Goal: Transaction & Acquisition: Purchase product/service

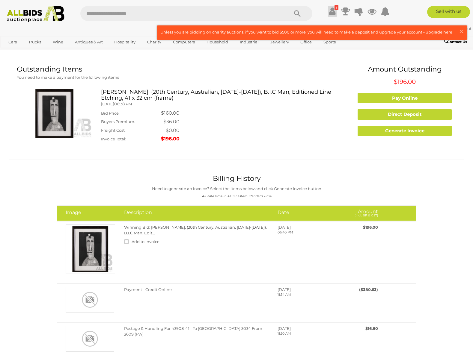
click at [329, 11] on icon at bounding box center [332, 11] width 6 height 11
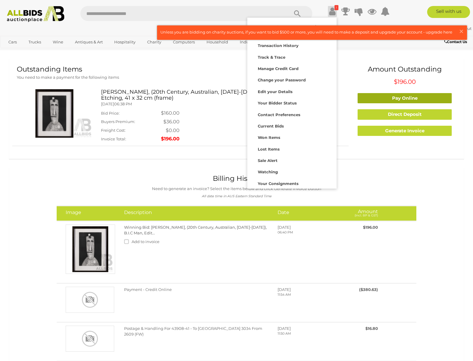
click at [405, 97] on link "Pay Online" at bounding box center [404, 98] width 94 height 10
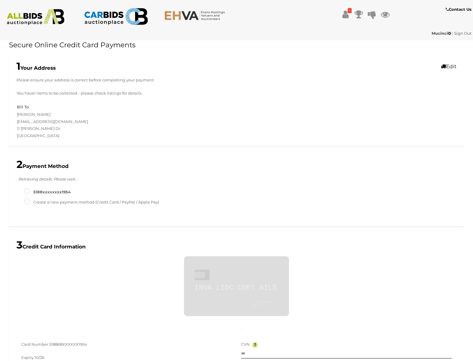
scroll to position [175, 0]
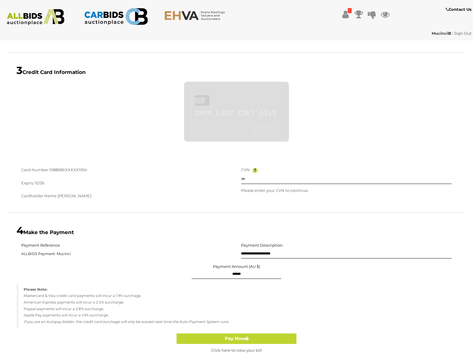
type input "**********"
click at [264, 173] on div "CVN" at bounding box center [346, 175] width 211 height 17
click at [261, 169] on div "CVN" at bounding box center [346, 175] width 211 height 17
click at [260, 168] on div "CVN" at bounding box center [346, 175] width 211 height 17
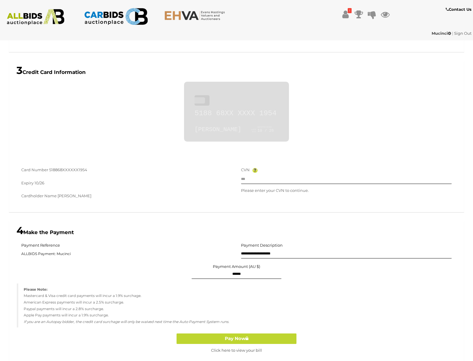
click at [256, 169] on img at bounding box center [254, 170] width 5 height 5
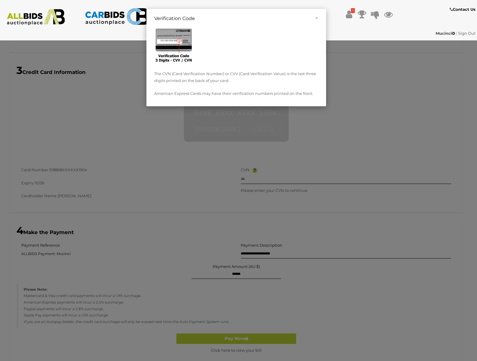
click at [273, 174] on div "× Verification Code The CVN (Card Verification Number) or CVV (Card Verificatio…" at bounding box center [238, 180] width 477 height 361
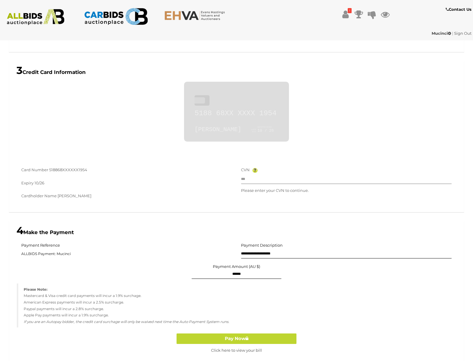
click at [255, 178] on input "text" at bounding box center [346, 179] width 211 height 9
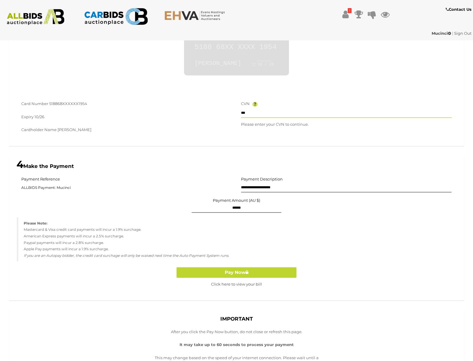
scroll to position [241, 0]
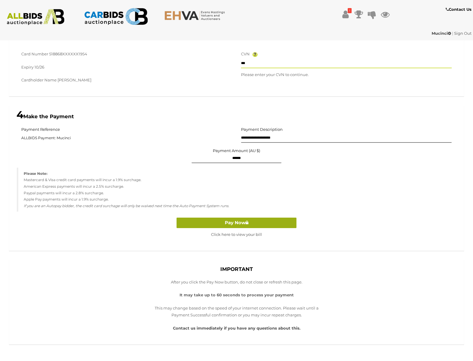
type input "***"
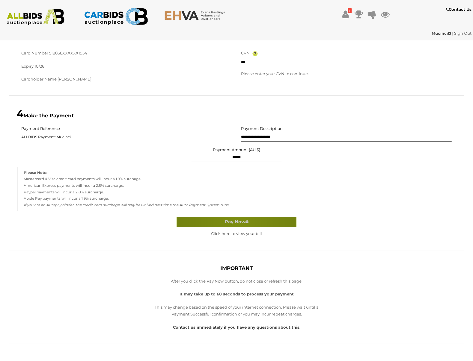
click at [236, 220] on button "Pay Now" at bounding box center [236, 222] width 120 height 10
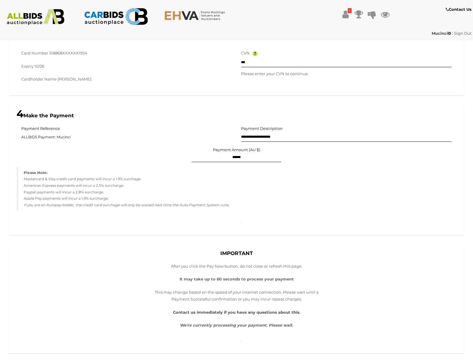
scroll to position [291, 0]
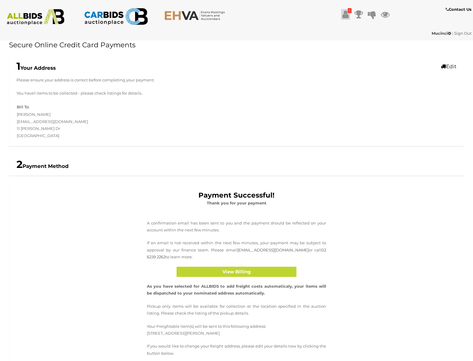
click at [347, 13] on link "!" at bounding box center [345, 14] width 9 height 11
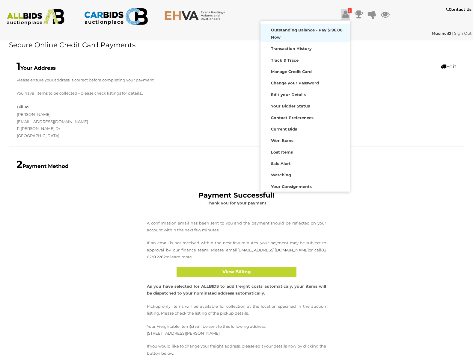
click at [306, 28] on strong "Outstanding Balance - Pay $196.00 Now" at bounding box center [307, 34] width 72 height 12
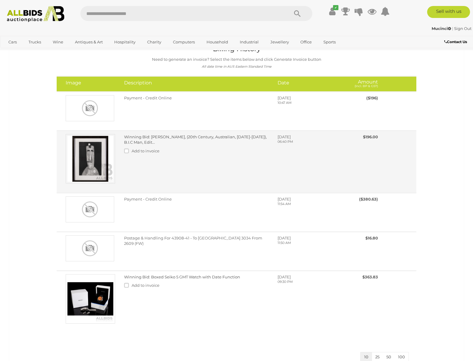
scroll to position [6, 0]
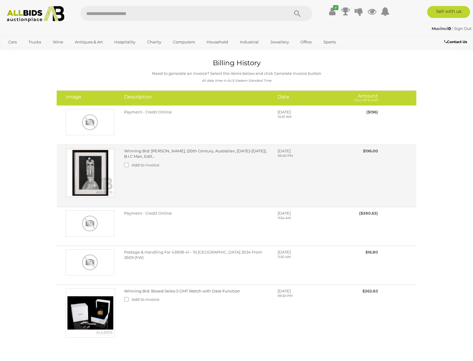
click at [94, 168] on img at bounding box center [90, 172] width 49 height 49
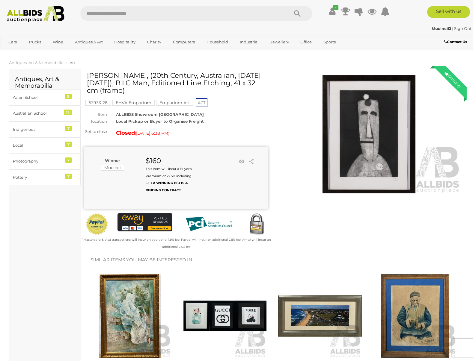
click at [455, 42] on b "Contact Us" at bounding box center [455, 42] width 23 height 4
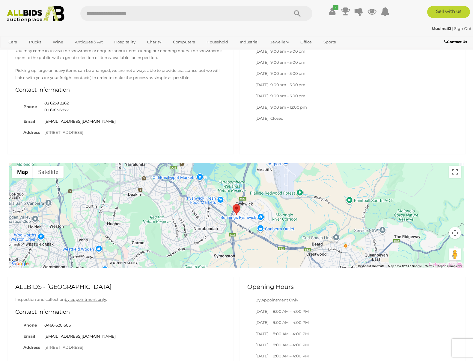
scroll to position [333, 0]
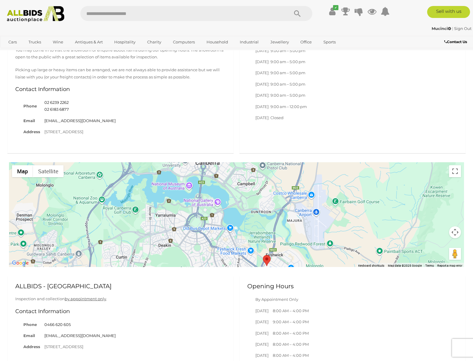
drag, startPoint x: 262, startPoint y: 205, endPoint x: 292, endPoint y: 258, distance: 60.3
click at [292, 258] on div at bounding box center [236, 214] width 455 height 105
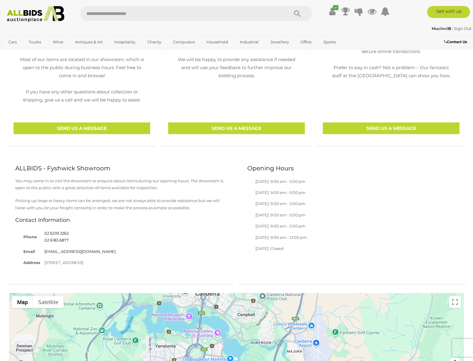
scroll to position [200, 0]
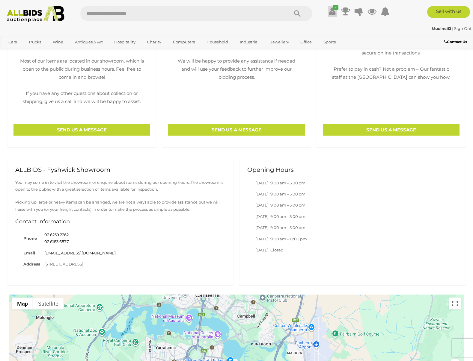
click at [334, 11] on icon at bounding box center [332, 11] width 6 height 11
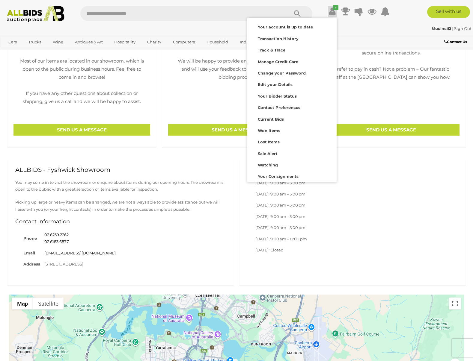
click at [334, 12] on icon at bounding box center [332, 11] width 6 height 11
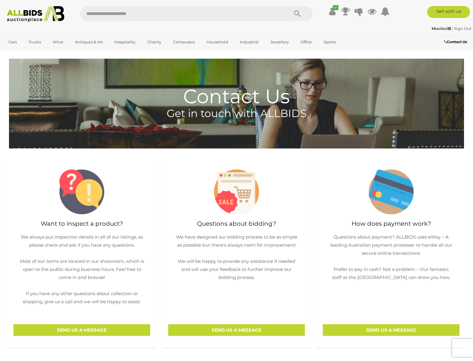
scroll to position [0, 0]
click at [440, 28] on strong "Mucinci" at bounding box center [440, 28] width 19 height 5
